Goal: Task Accomplishment & Management: Manage account settings

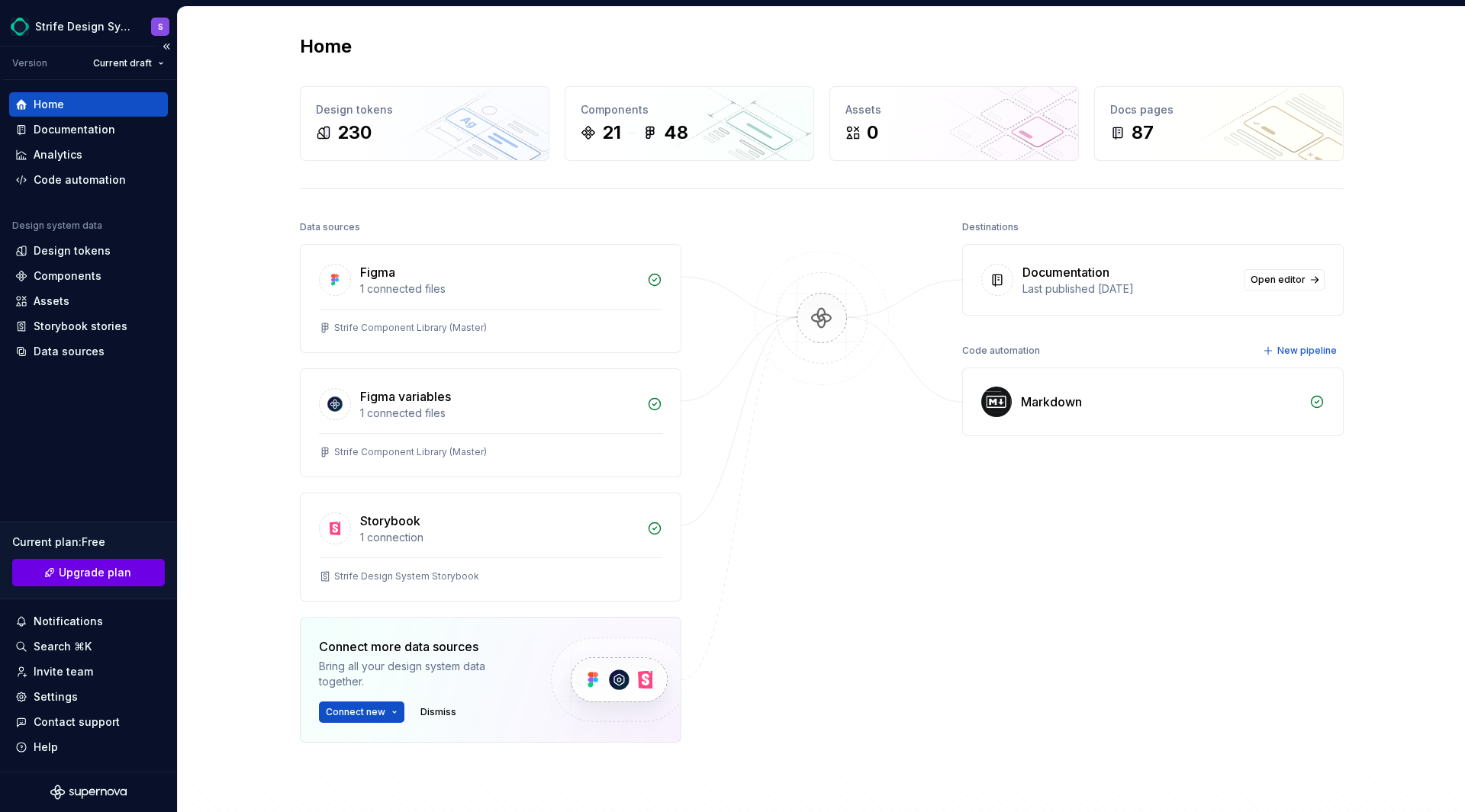
click at [104, 506] on span "Upgrade plan" at bounding box center [95, 572] width 72 height 15
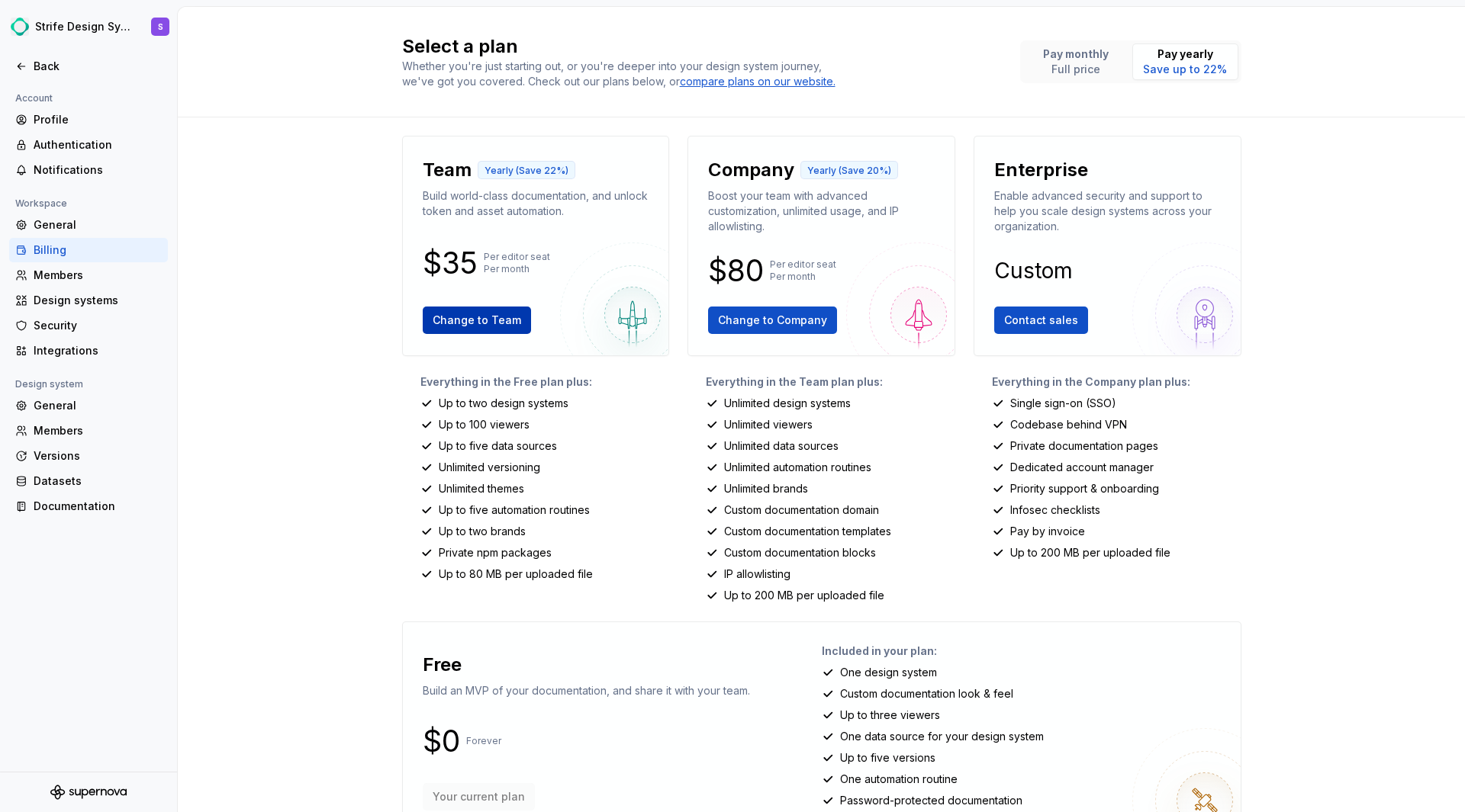
click at [467, 317] on span "Change to Team" at bounding box center [477, 320] width 89 height 15
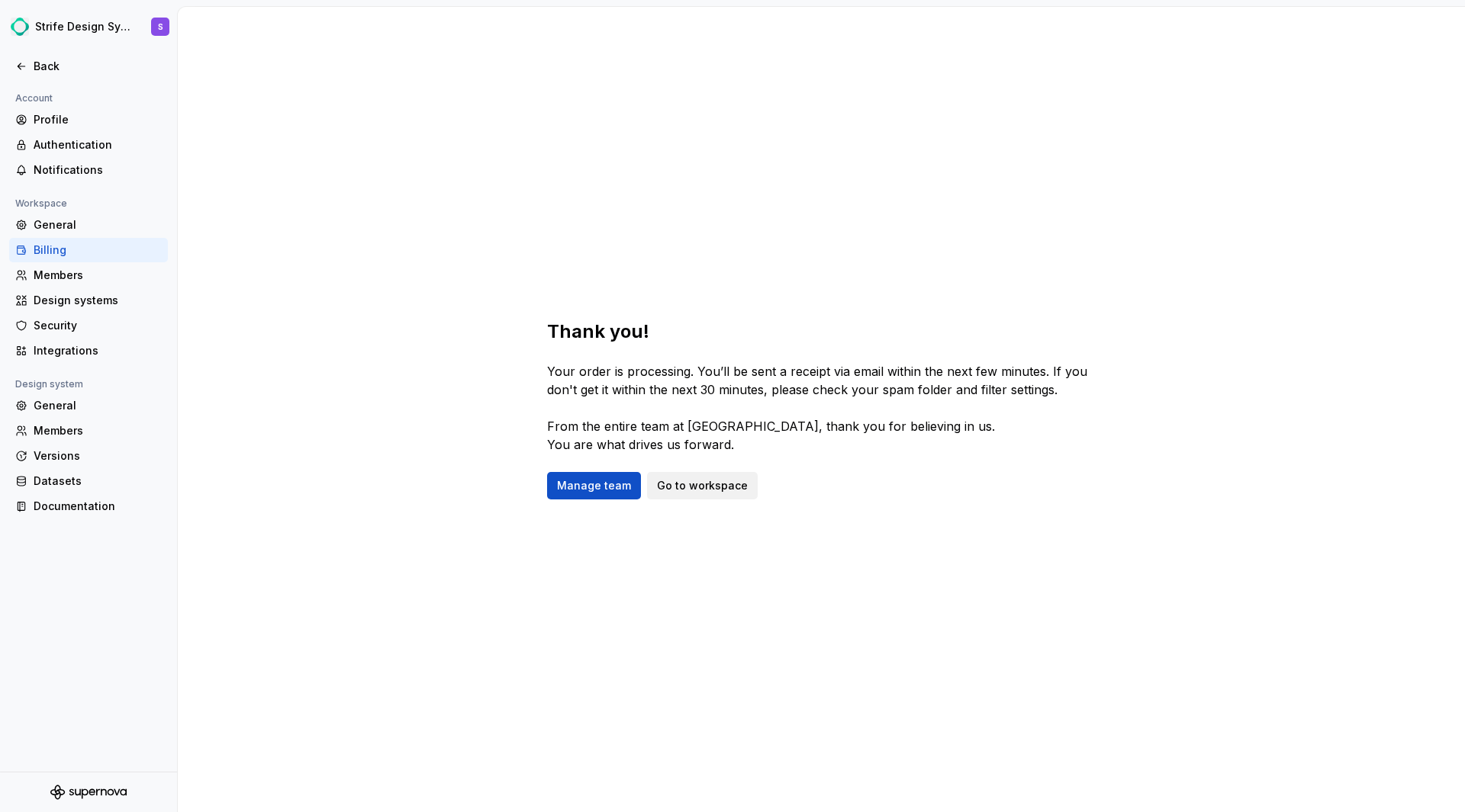
click at [720, 489] on span "Go to workspace" at bounding box center [702, 485] width 91 height 15
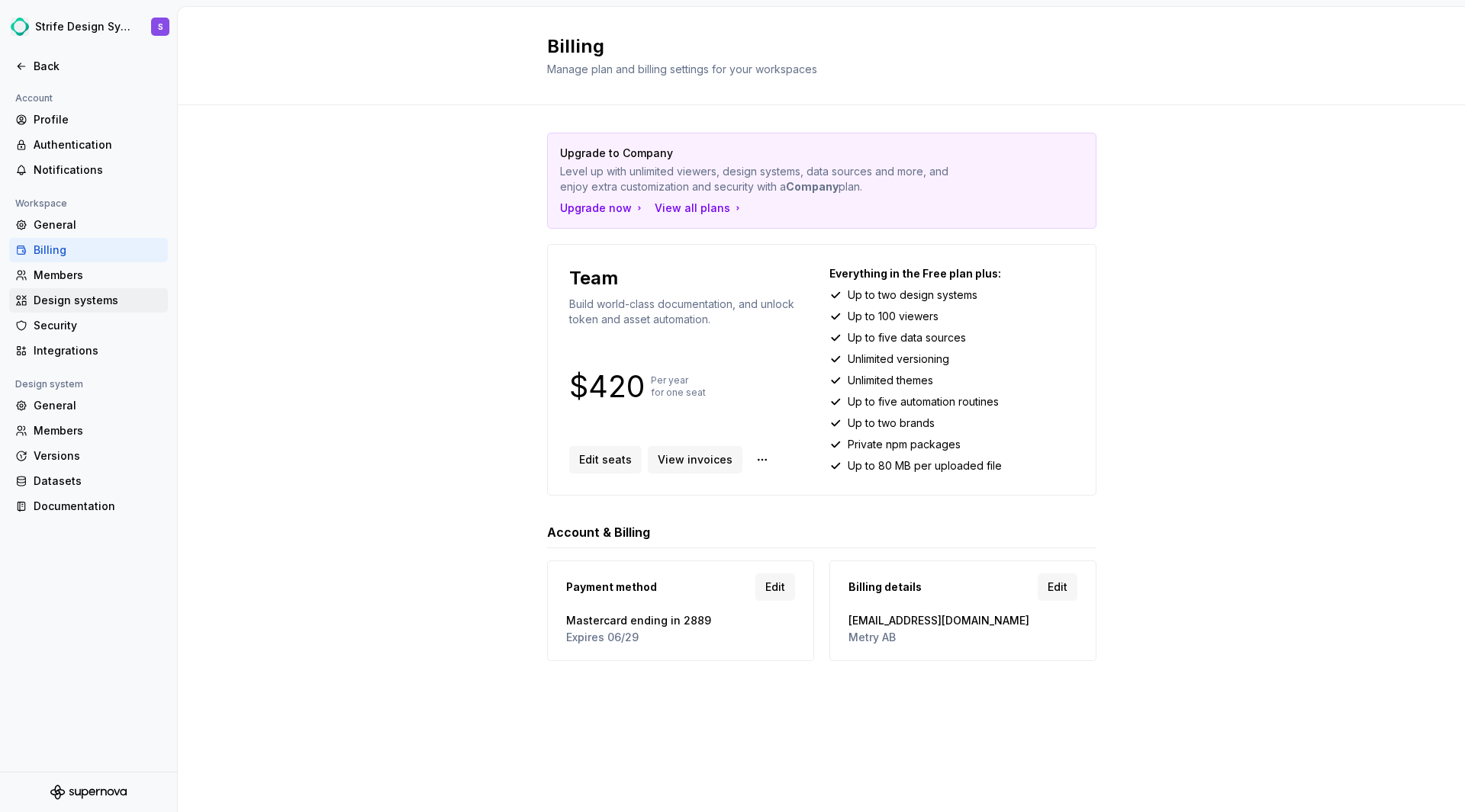
click at [99, 301] on div "Design systems" at bounding box center [98, 301] width 129 height 15
